Goal: Information Seeking & Learning: Learn about a topic

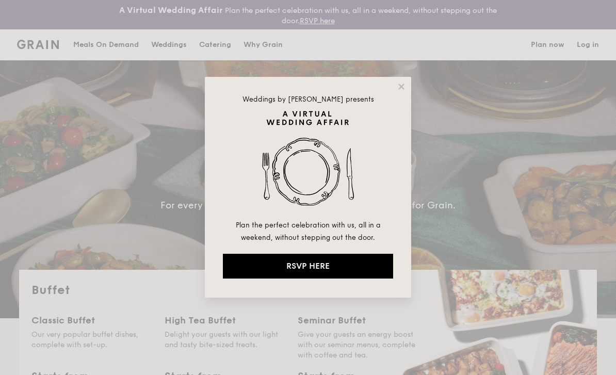
select select
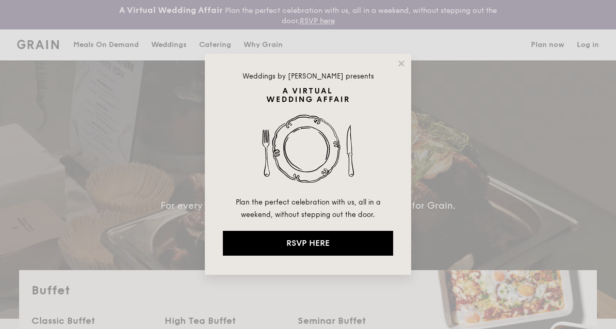
click at [399, 56] on div "Weddings by [PERSON_NAME] presents Plan the perfect celebration with us, all in…" at bounding box center [308, 164] width 206 height 221
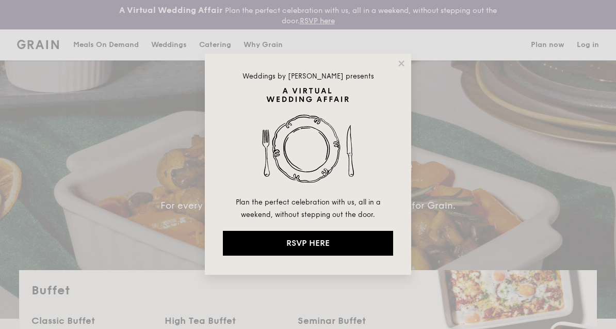
click at [403, 61] on icon at bounding box center [401, 63] width 6 height 6
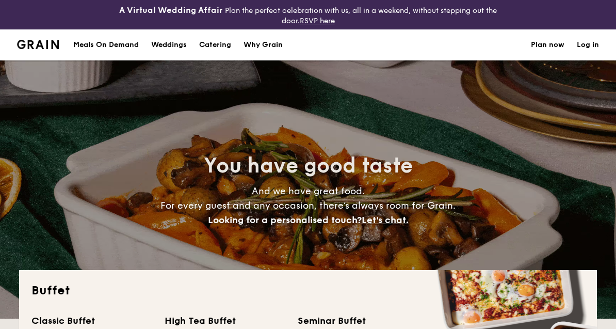
click at [263, 41] on div "Why Grain" at bounding box center [262, 44] width 39 height 31
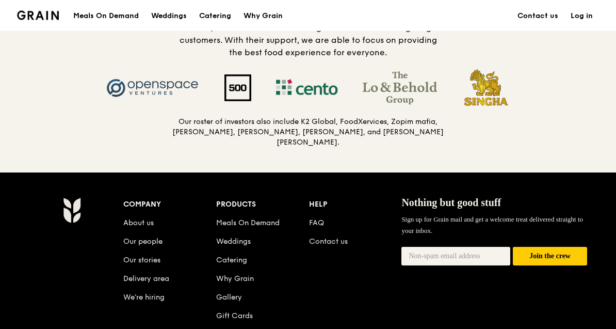
scroll to position [1095, 0]
click at [170, 232] on li "Our people" at bounding box center [169, 239] width 93 height 19
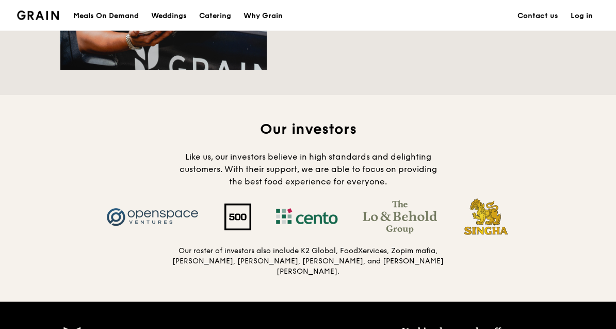
scroll to position [966, 0]
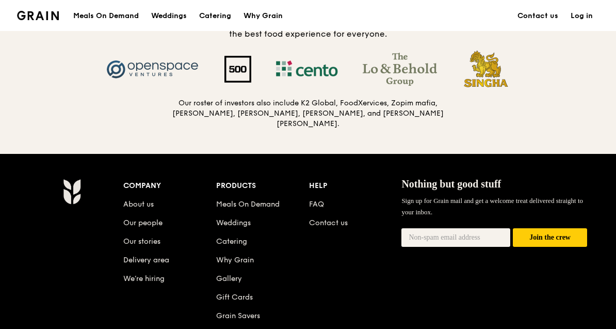
scroll to position [1153, 0]
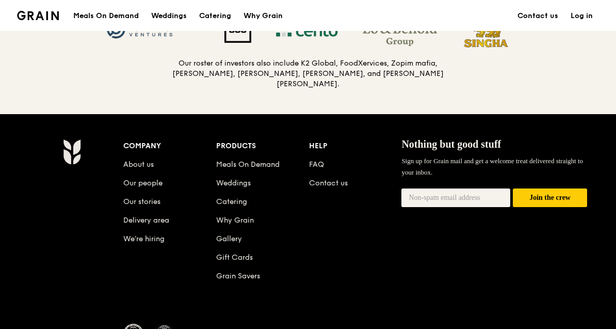
click at [156, 197] on link "Our stories" at bounding box center [141, 201] width 37 height 9
click at [161, 190] on li "Our stories" at bounding box center [169, 199] width 93 height 19
